Goal: Information Seeking & Learning: Learn about a topic

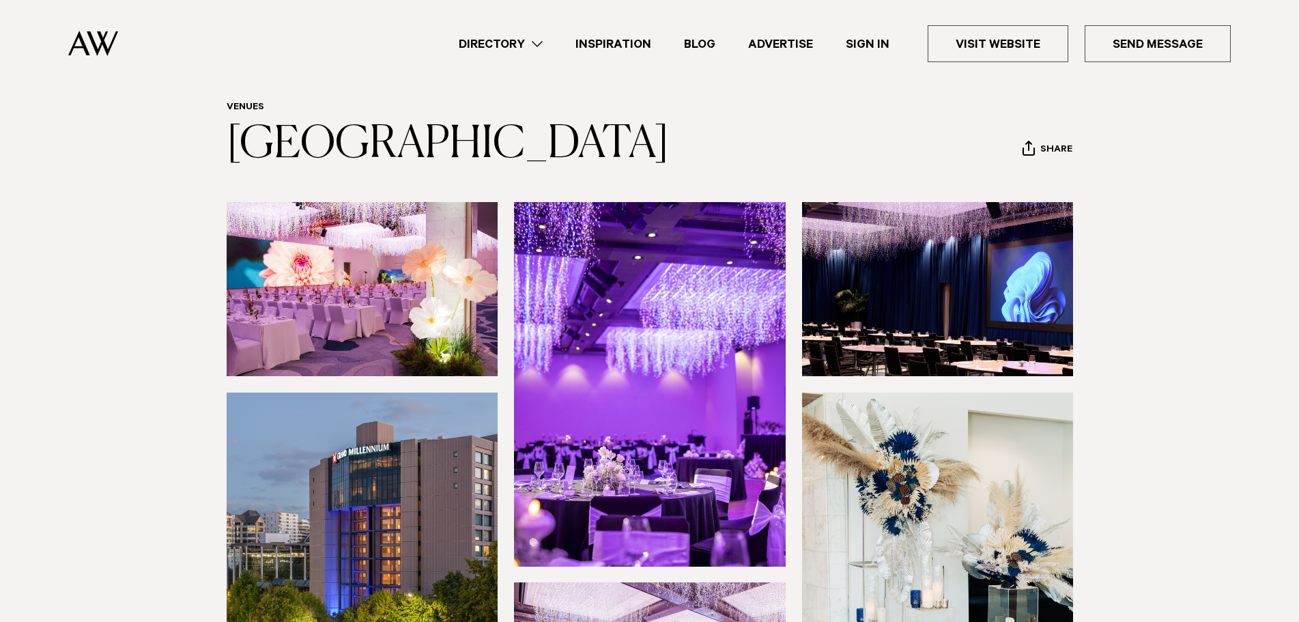
scroll to position [68, 0]
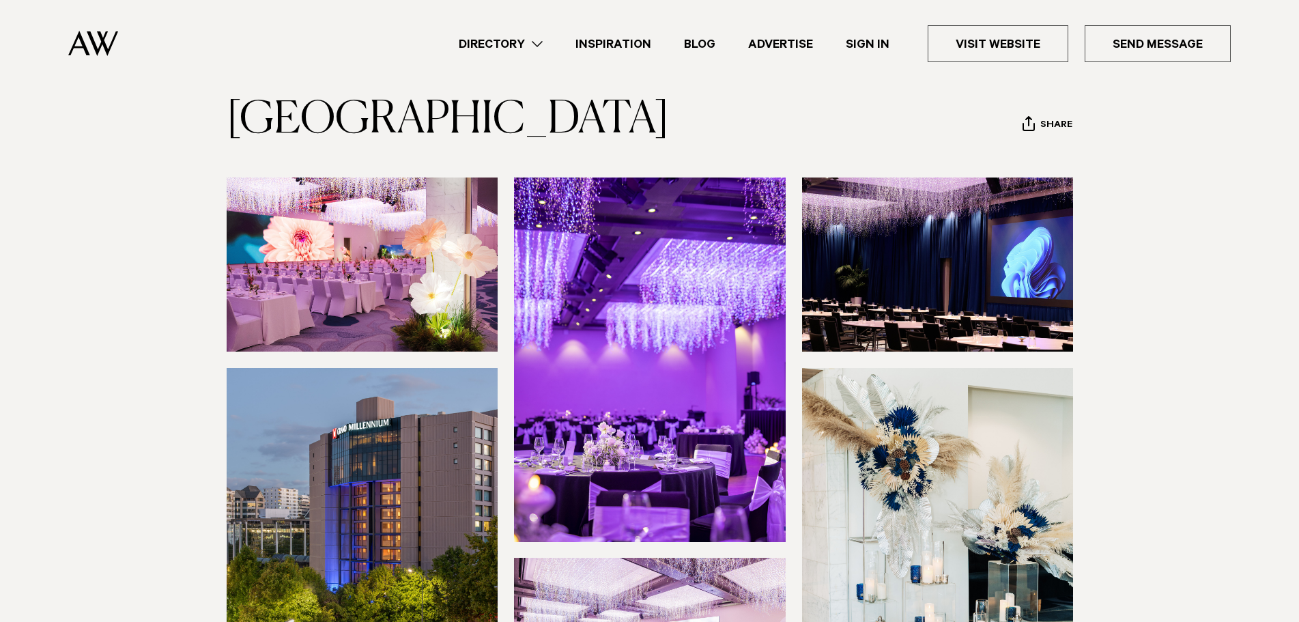
click at [371, 318] on img at bounding box center [363, 264] width 272 height 174
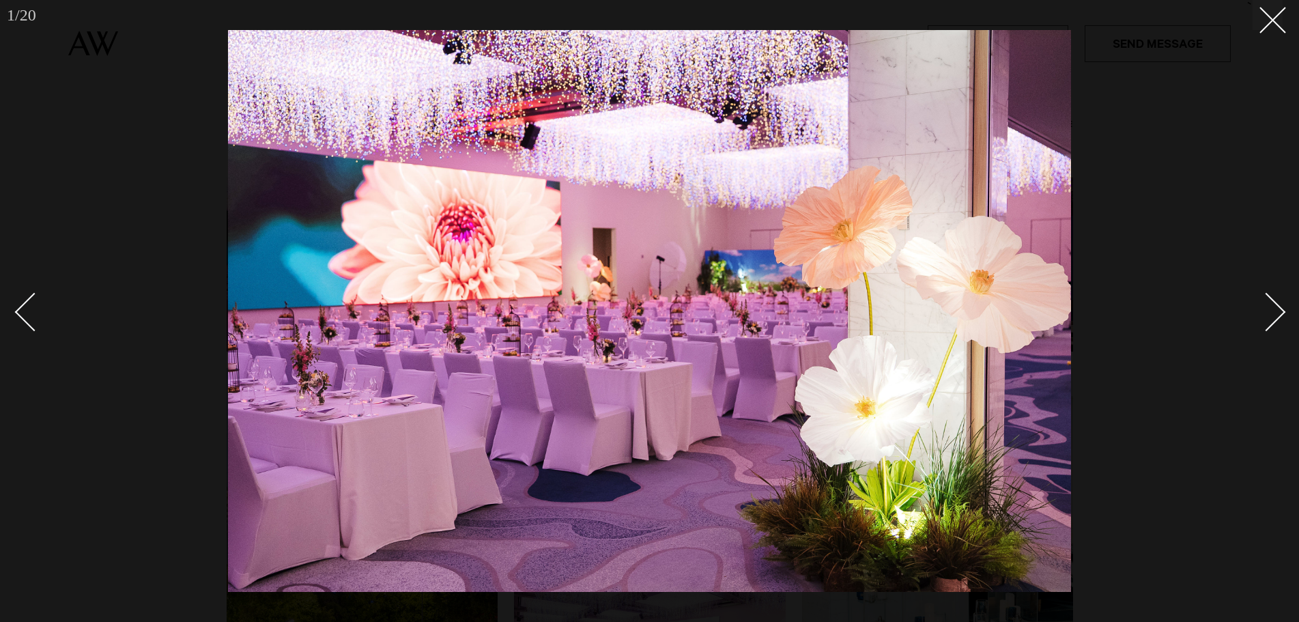
click at [80, 427] on div at bounding box center [649, 311] width 1299 height 622
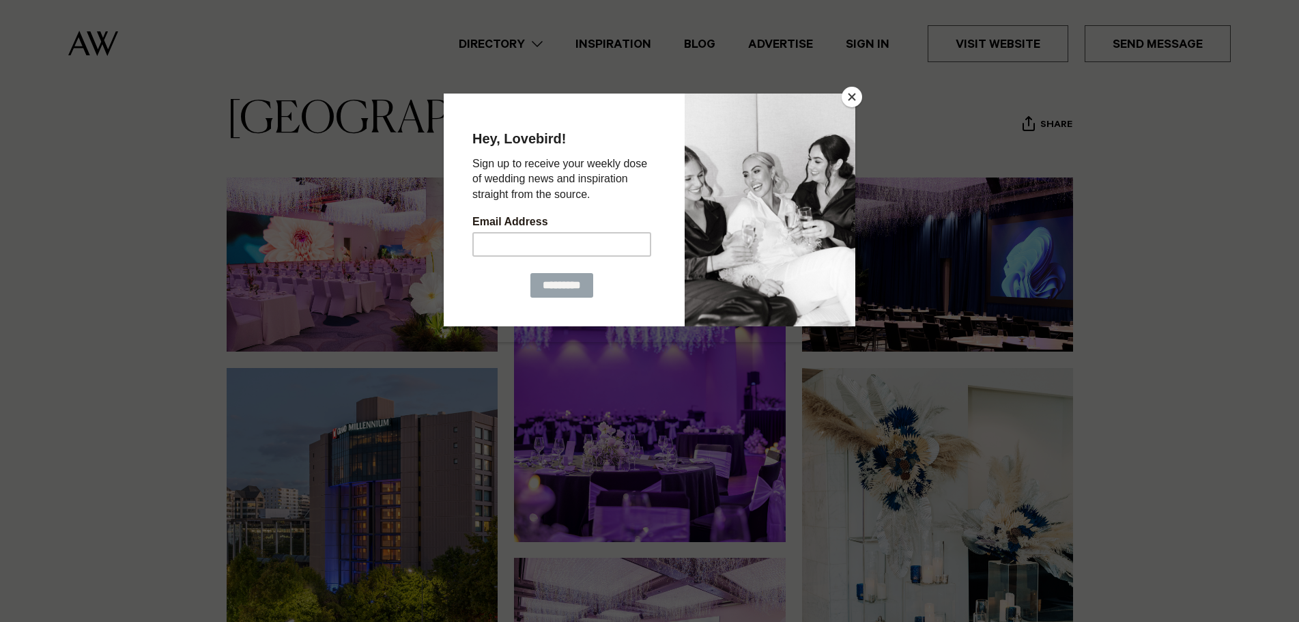
click at [848, 94] on button "Close" at bounding box center [852, 97] width 20 height 20
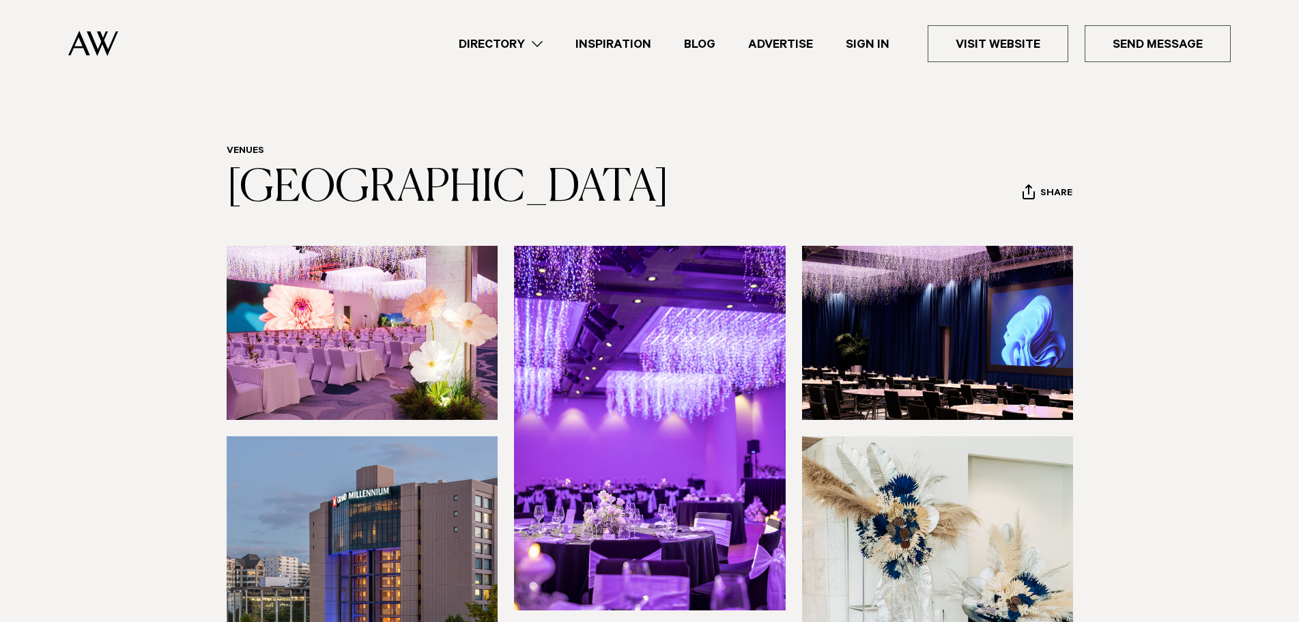
click at [536, 45] on link "Directory" at bounding box center [500, 44] width 117 height 18
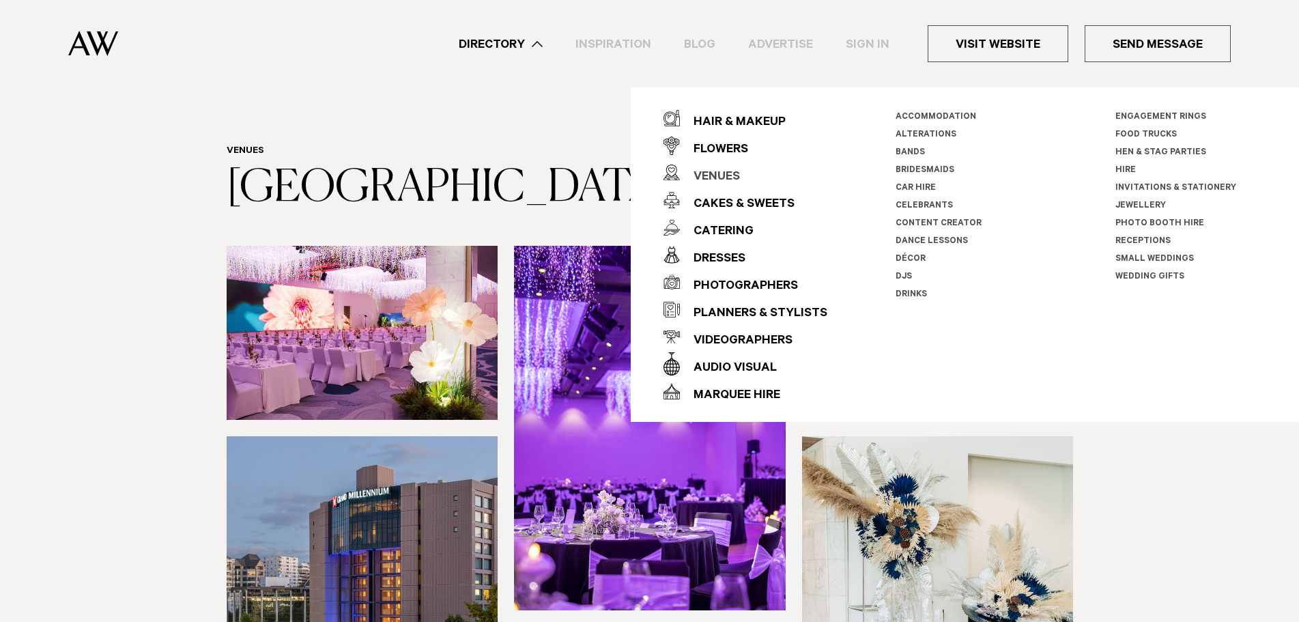
click at [726, 180] on div "Venues" at bounding box center [710, 177] width 60 height 27
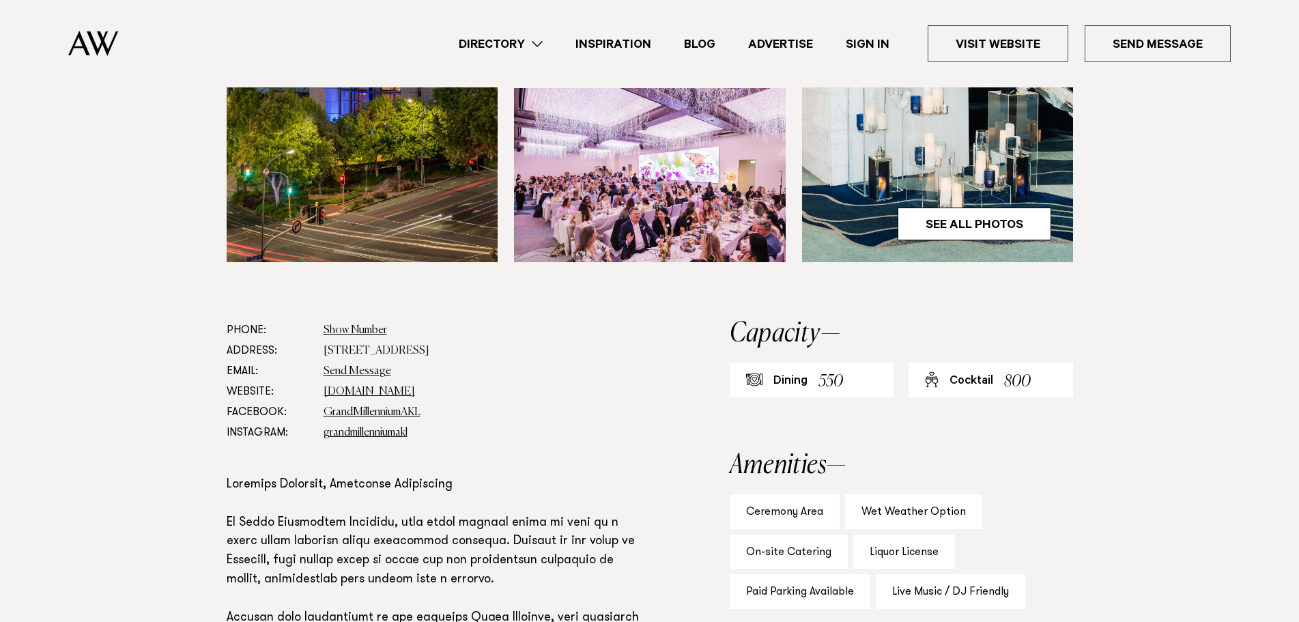
scroll to position [546, 0]
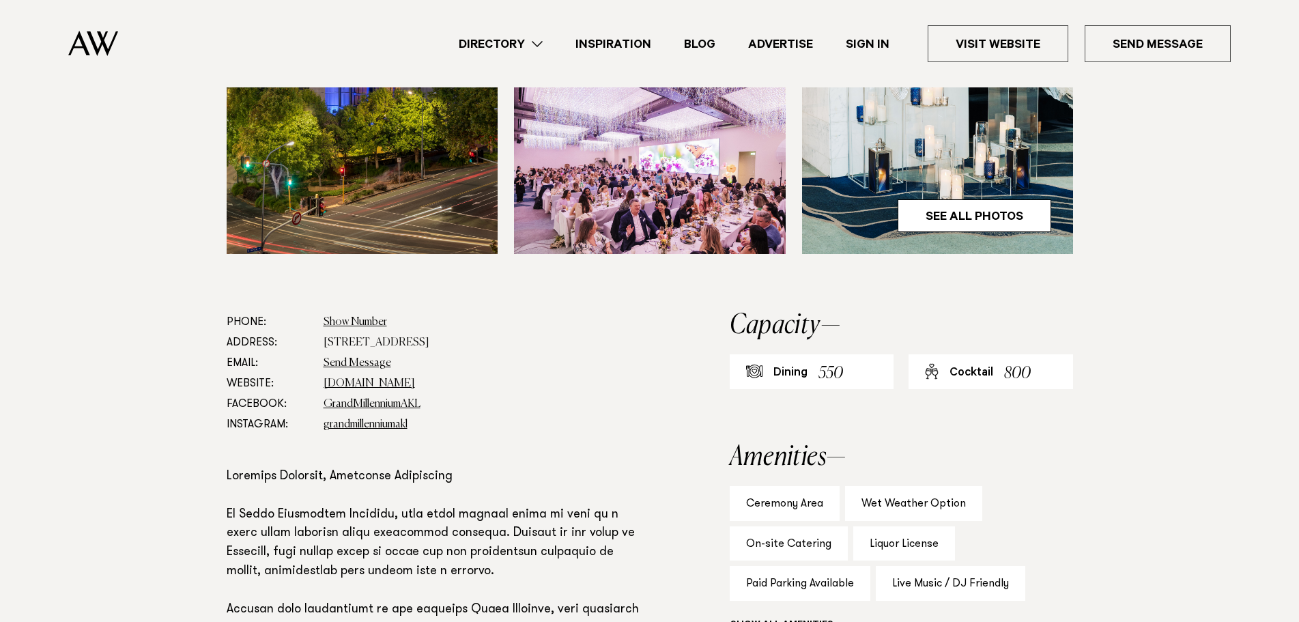
click at [627, 184] on img at bounding box center [650, 167] width 272 height 174
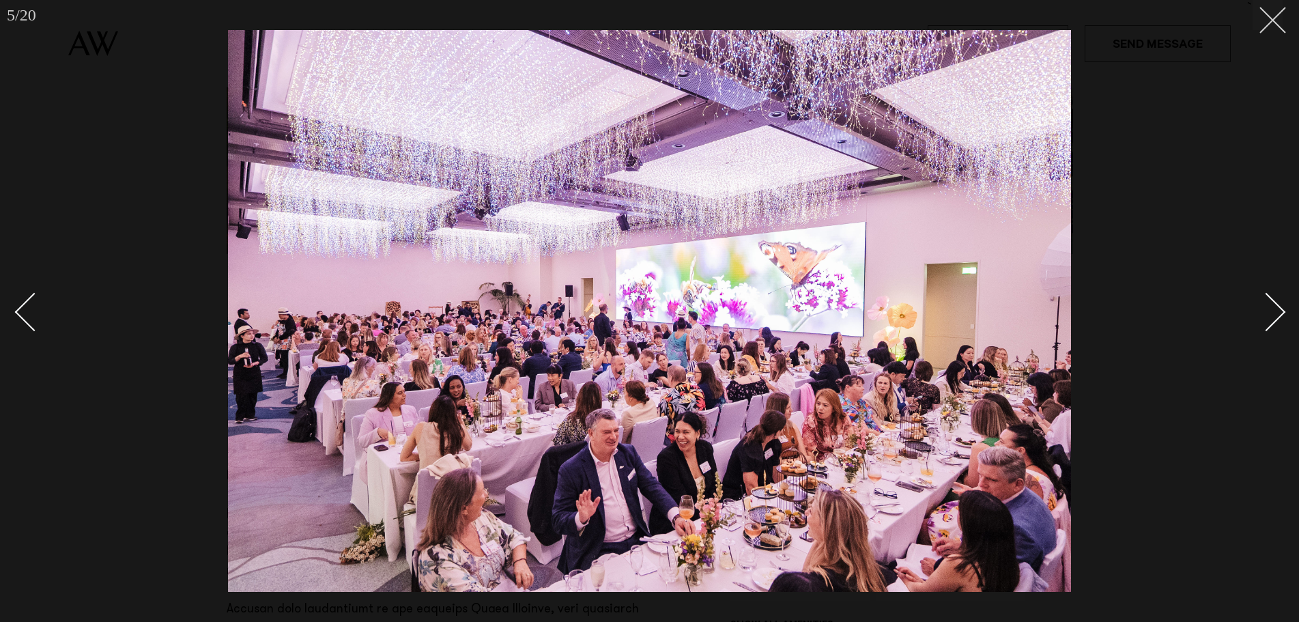
click at [1274, 14] on icon at bounding box center [1267, 15] width 16 height 16
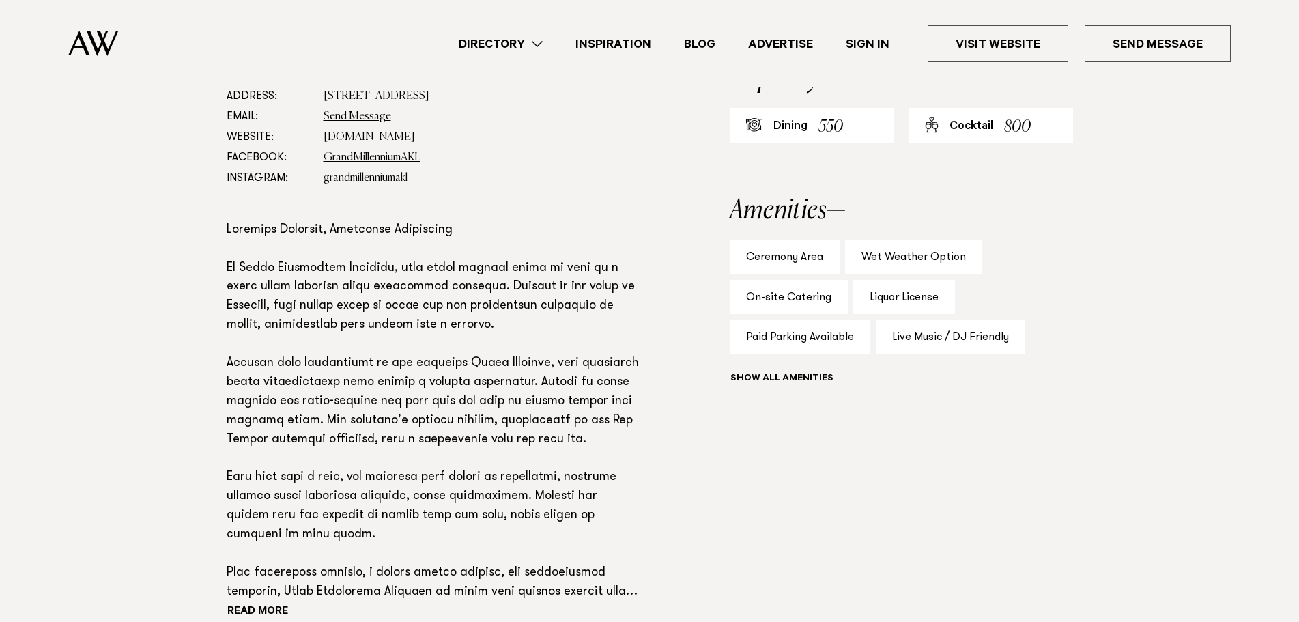
scroll to position [751, 0]
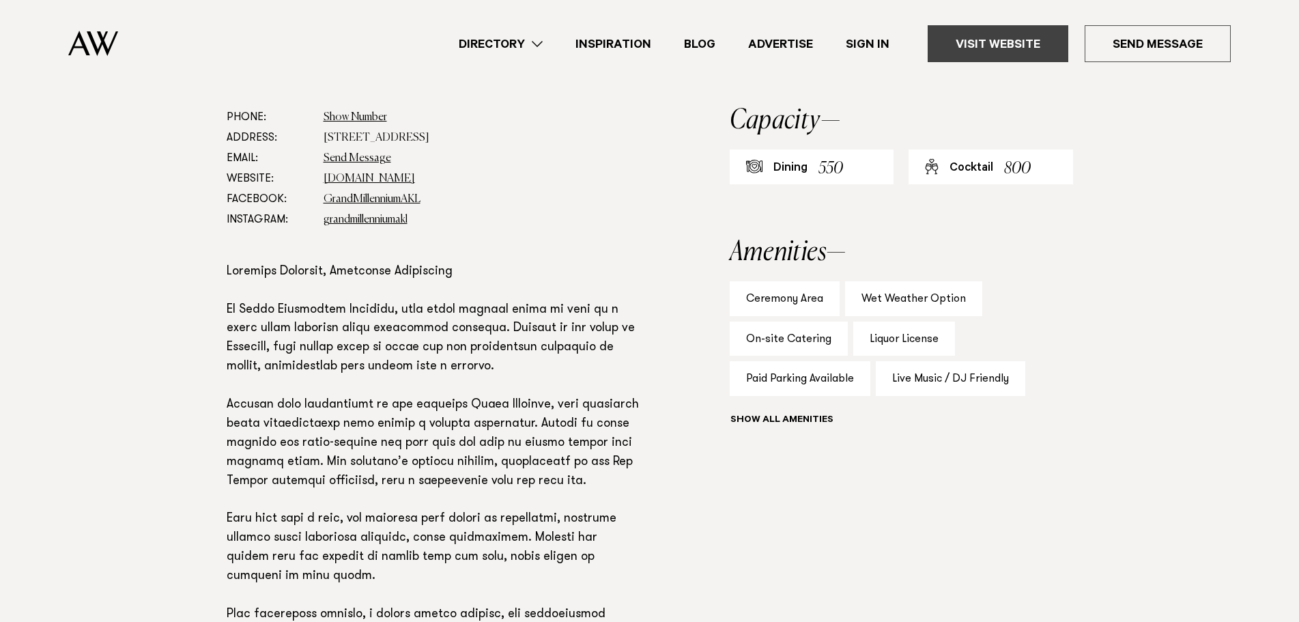
click at [982, 48] on link "Visit Website" at bounding box center [998, 43] width 141 height 37
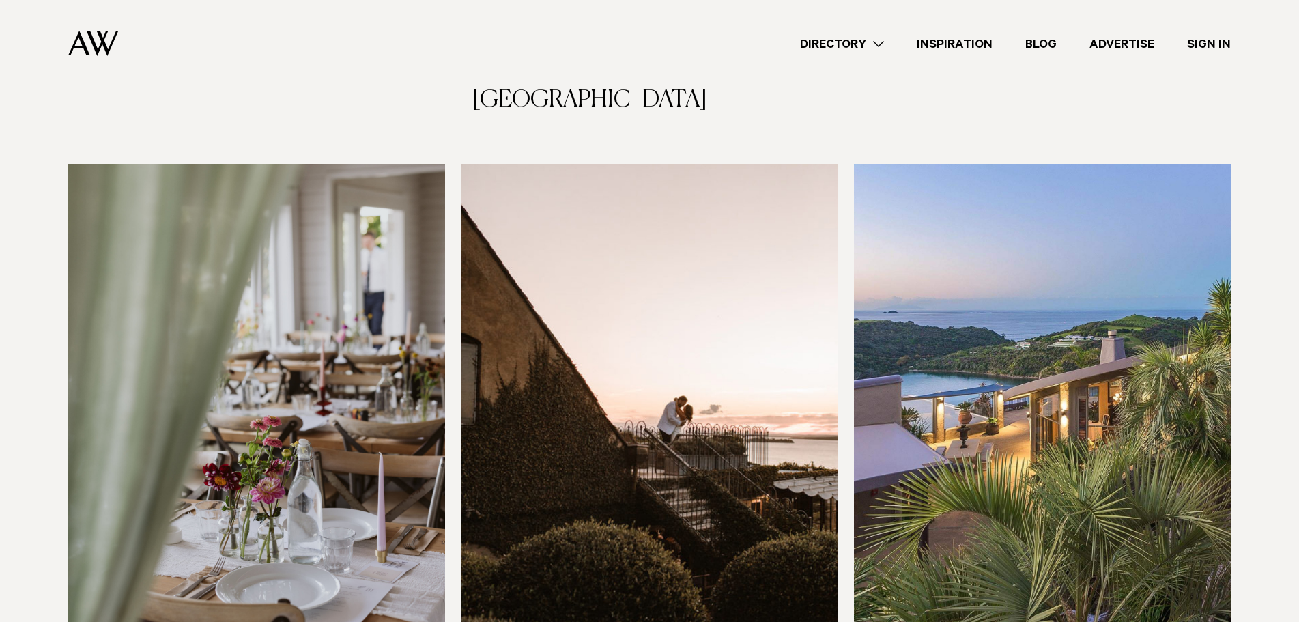
scroll to position [4232, 0]
